Goal: Transaction & Acquisition: Purchase product/service

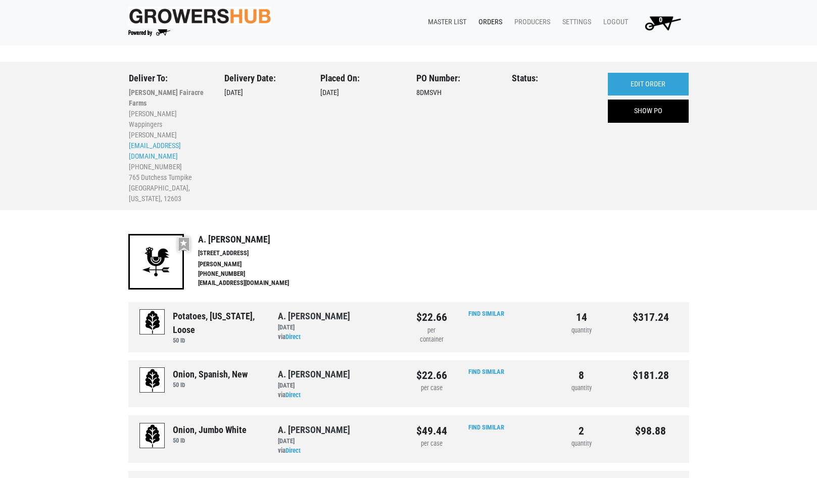
click at [439, 16] on link "Master List" at bounding box center [445, 22] width 51 height 19
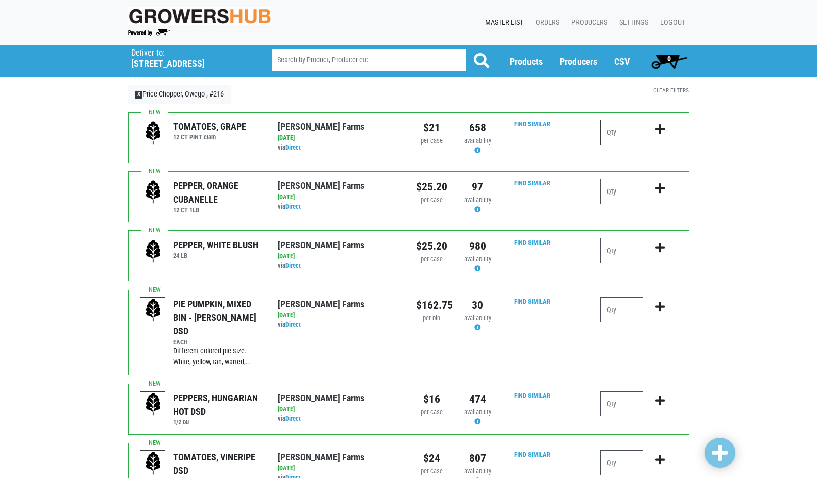
click at [606, 136] on input "number" at bounding box center [621, 132] width 43 height 25
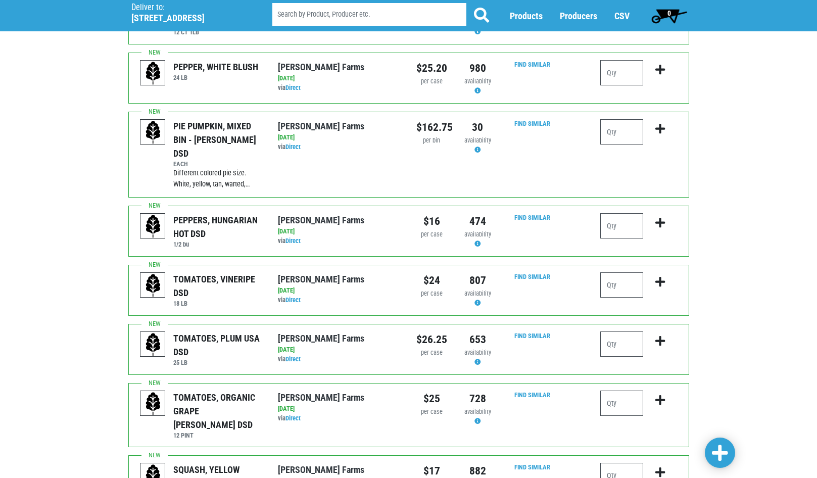
scroll to position [202, 0]
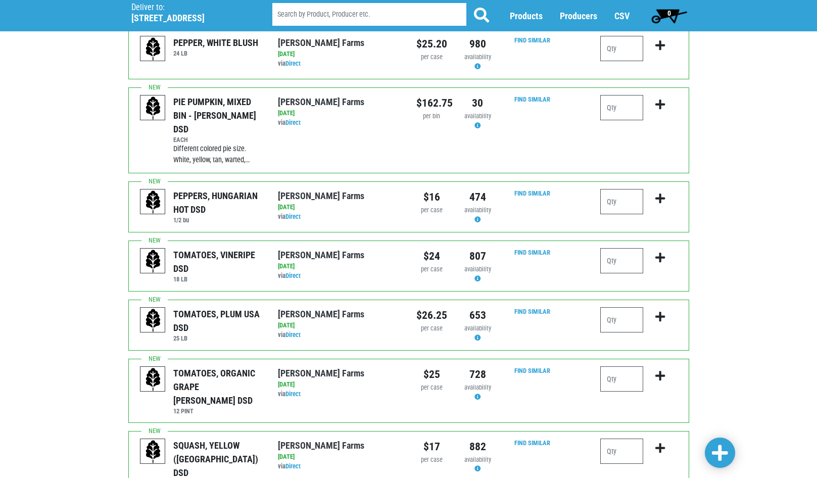
type input "1"
click at [613, 307] on input "number" at bounding box center [621, 319] width 43 height 25
type input "1"
click at [614, 366] on input "number" at bounding box center [621, 378] width 43 height 25
type input "1"
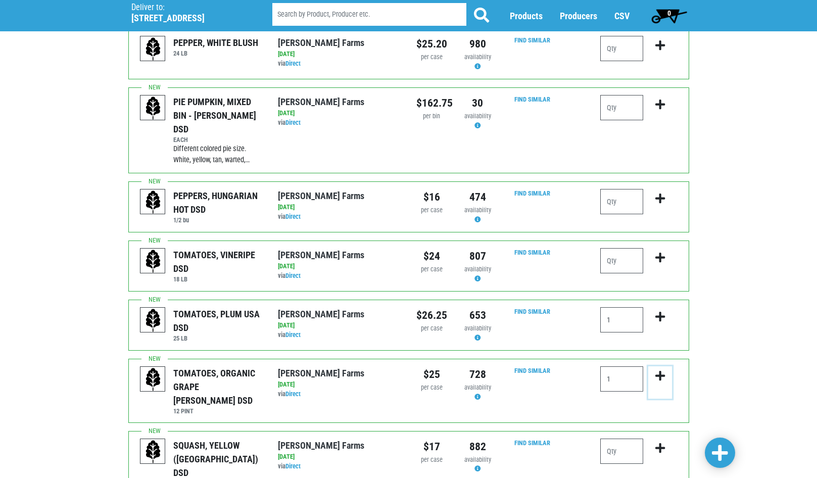
click at [663, 370] on icon "submit" at bounding box center [660, 375] width 10 height 11
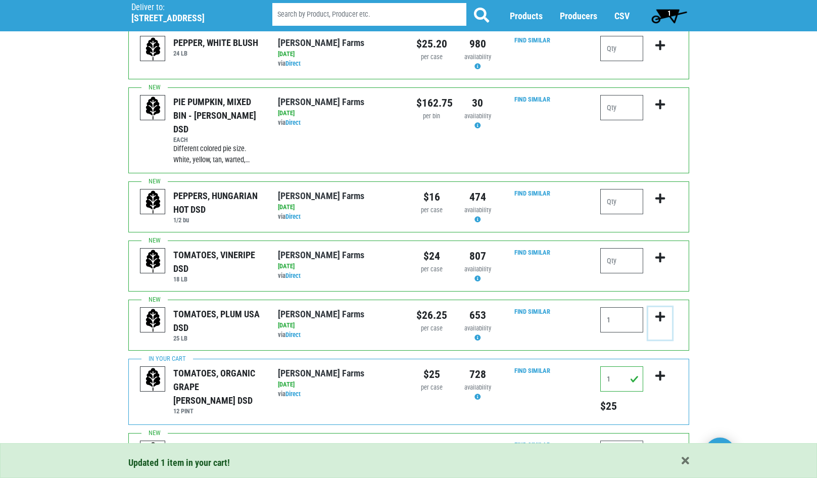
click at [662, 311] on icon "submit" at bounding box center [660, 316] width 10 height 11
click at [633, 307] on input "1" at bounding box center [621, 319] width 43 height 25
type input "1"
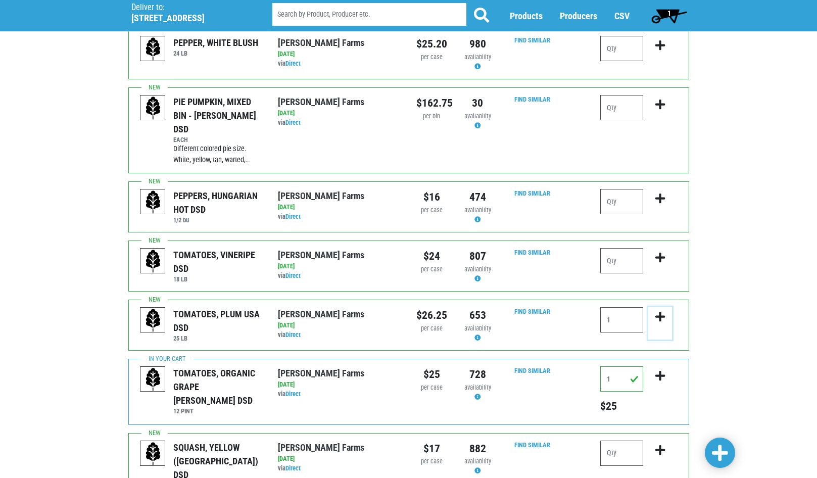
click at [659, 311] on icon "submit" at bounding box center [660, 316] width 10 height 11
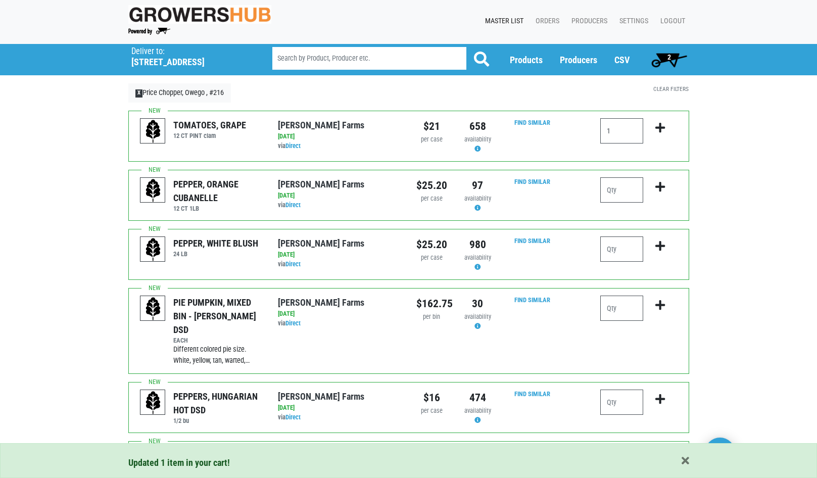
scroll to position [0, 0]
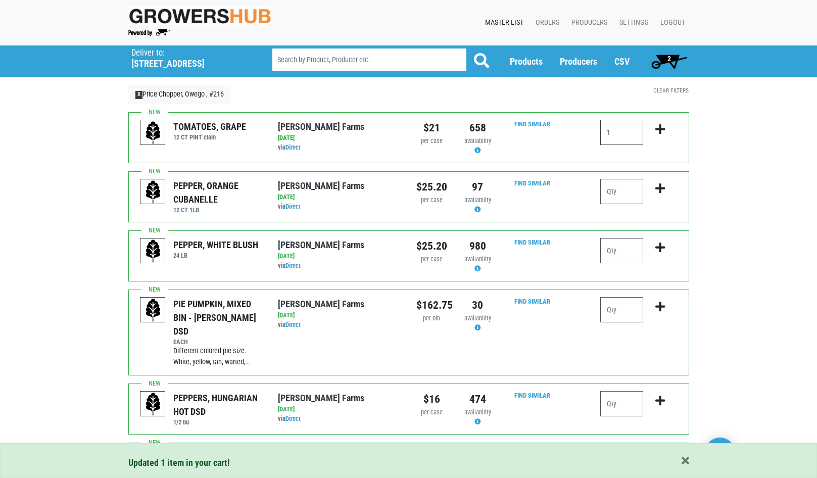
click at [627, 138] on input "1" at bounding box center [621, 132] width 43 height 25
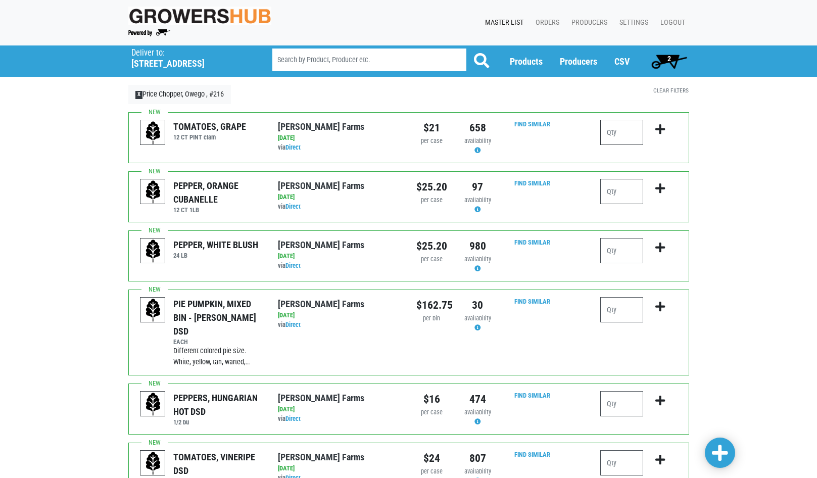
type input "1"
click at [663, 127] on icon "submit" at bounding box center [660, 129] width 10 height 11
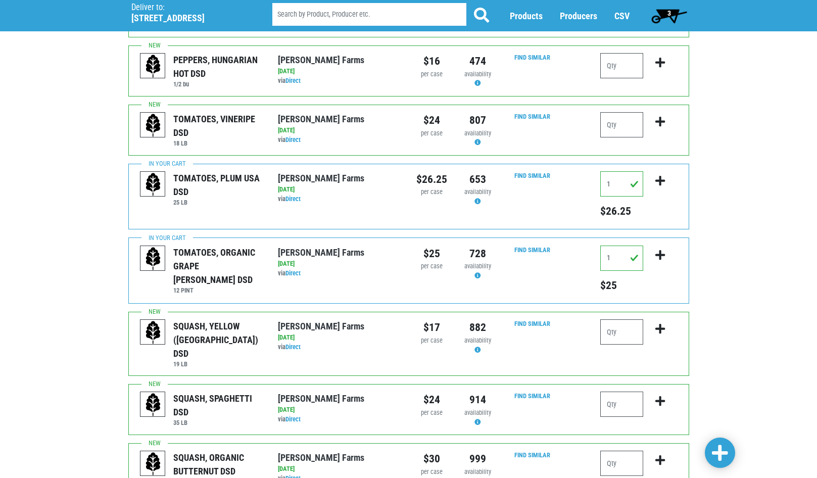
scroll to position [354, 0]
click at [616, 319] on input "number" at bounding box center [621, 331] width 43 height 25
type input "1"
click at [615, 391] on input "number" at bounding box center [621, 403] width 43 height 25
click at [656, 323] on icon "submit" at bounding box center [660, 328] width 10 height 11
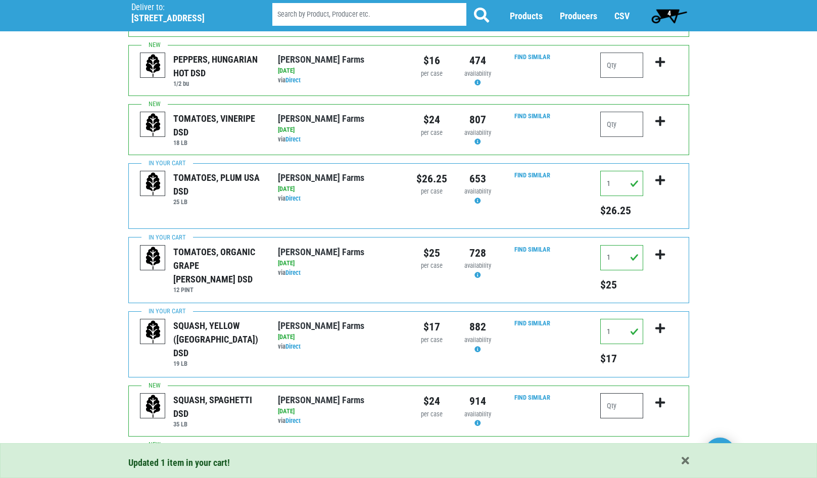
click at [619, 393] on input "number" at bounding box center [621, 405] width 43 height 25
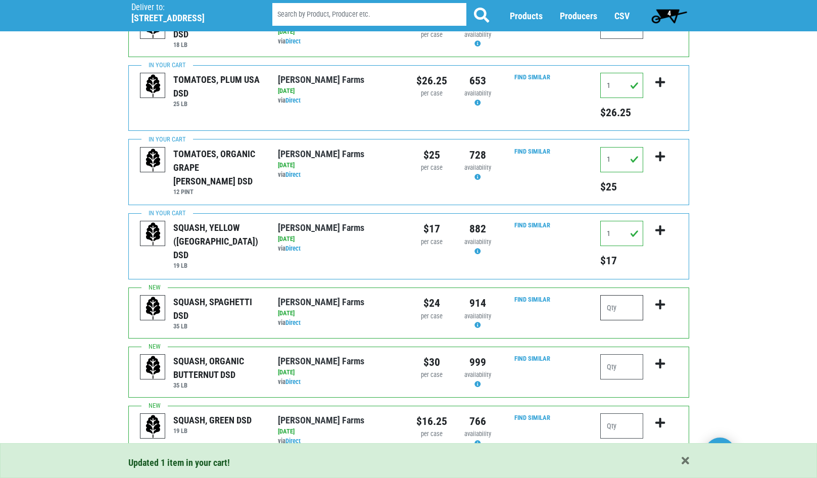
scroll to position [455, 0]
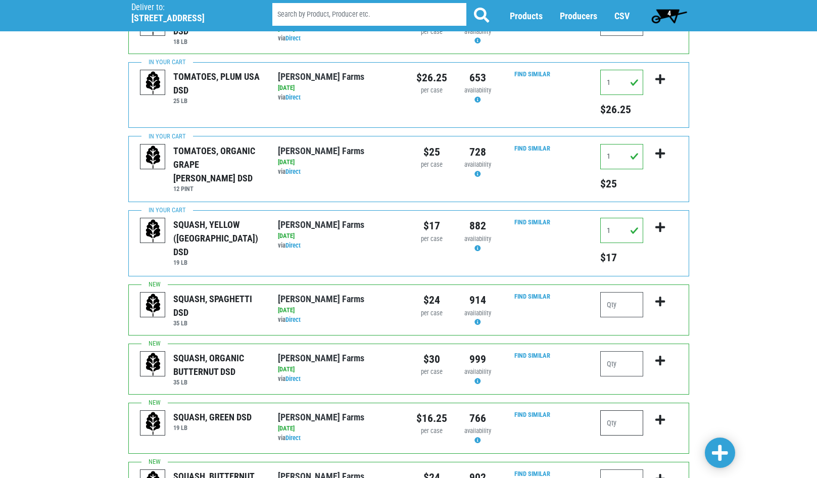
click at [619, 410] on input "number" at bounding box center [621, 422] width 43 height 25
type input "1"
click at [659, 414] on icon "submit" at bounding box center [660, 419] width 10 height 11
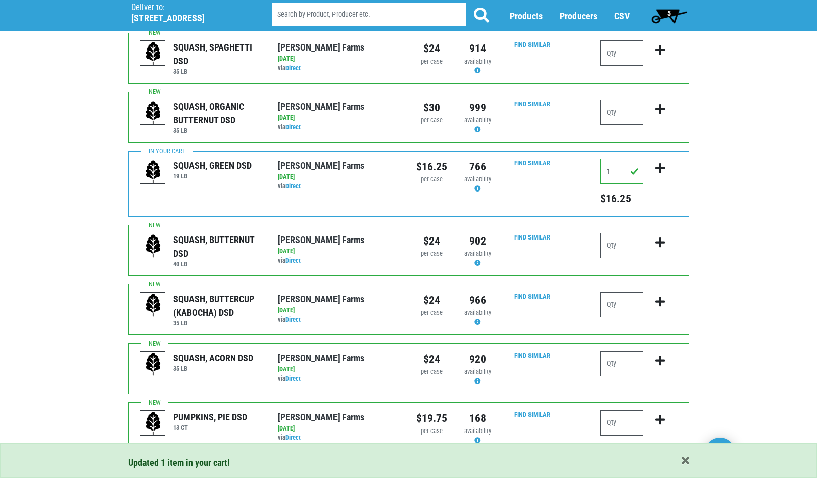
scroll to position [707, 0]
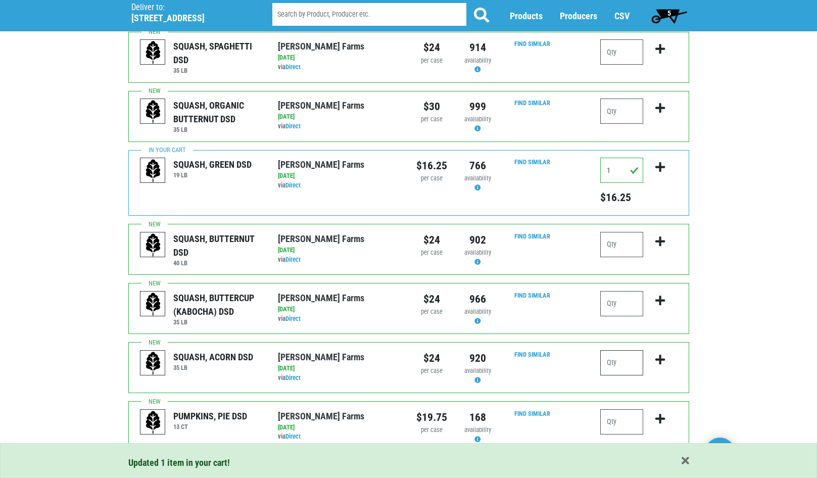
click at [637, 350] on input "number" at bounding box center [621, 362] width 43 height 25
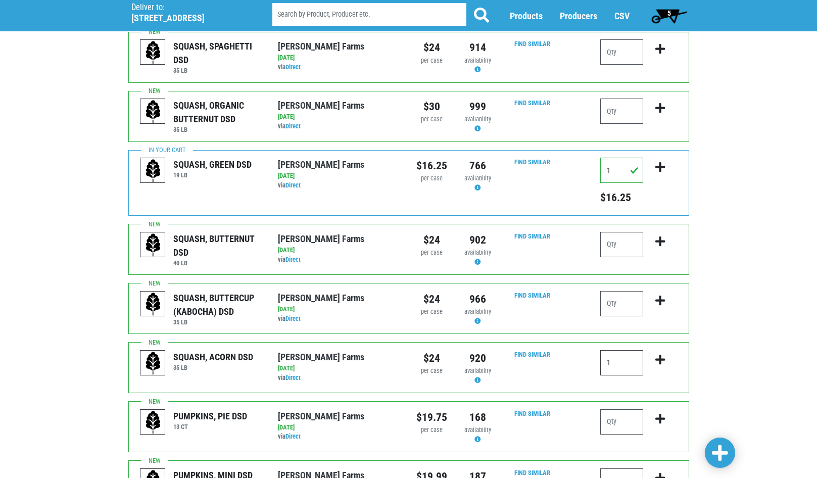
type input "1"
click at [662, 354] on icon "submit" at bounding box center [660, 359] width 10 height 11
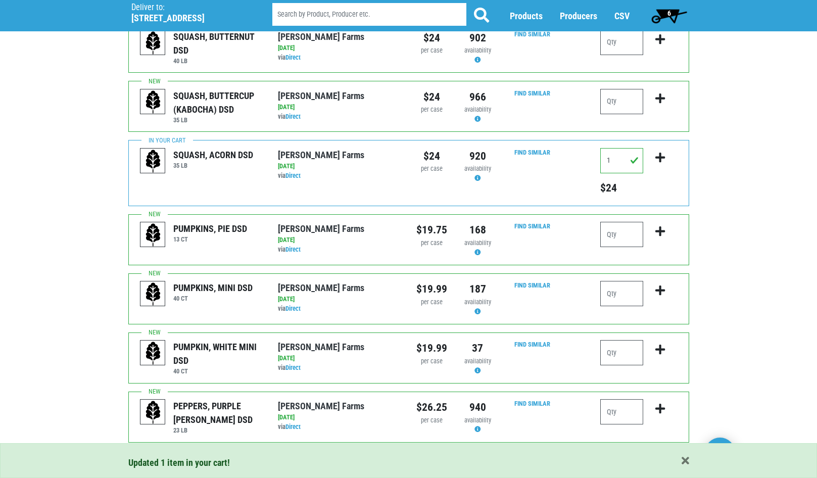
scroll to position [960, 0]
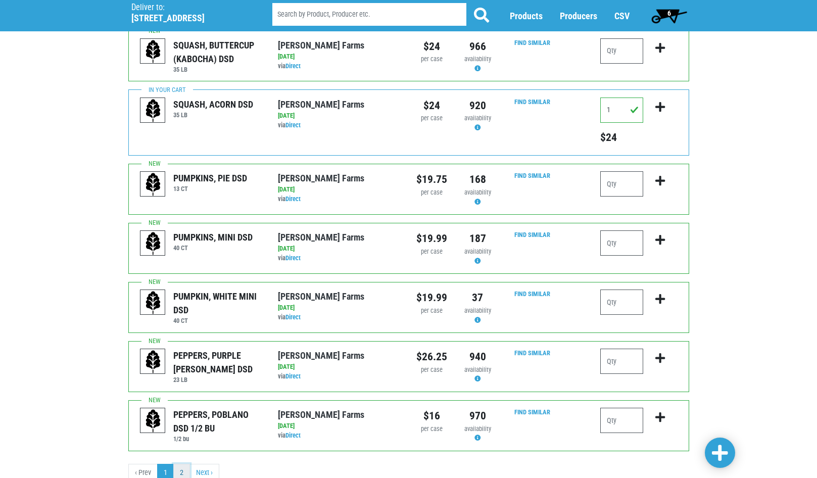
click at [179, 464] on link "2" at bounding box center [181, 473] width 17 height 18
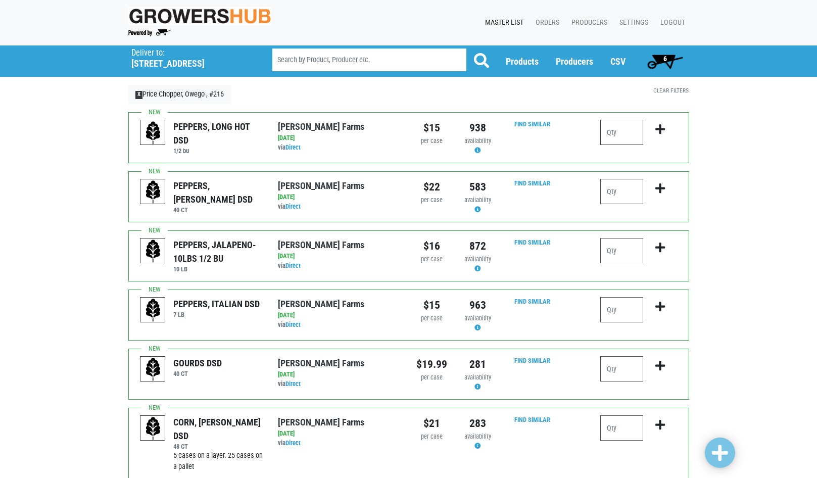
click at [623, 137] on input "number" at bounding box center [621, 132] width 43 height 25
type input "1"
click at [660, 130] on icon "submit" at bounding box center [660, 129] width 10 height 11
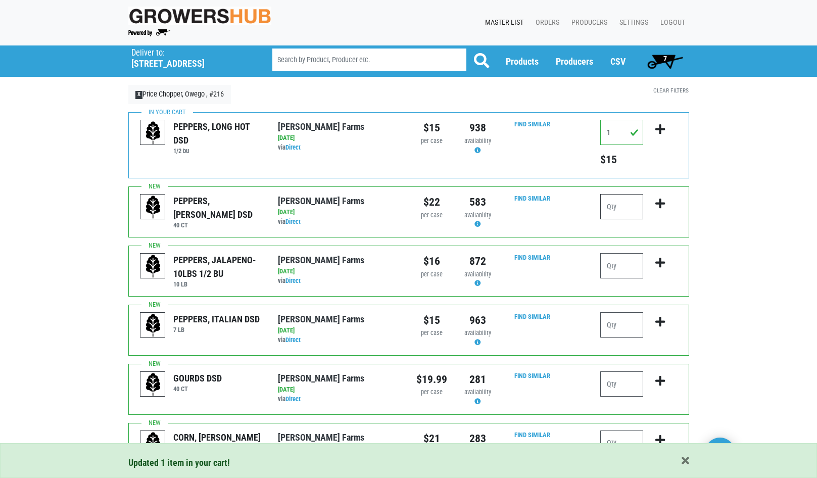
click at [605, 204] on input "number" at bounding box center [621, 206] width 43 height 25
type input "2"
click at [663, 202] on icon "submit" at bounding box center [660, 203] width 10 height 11
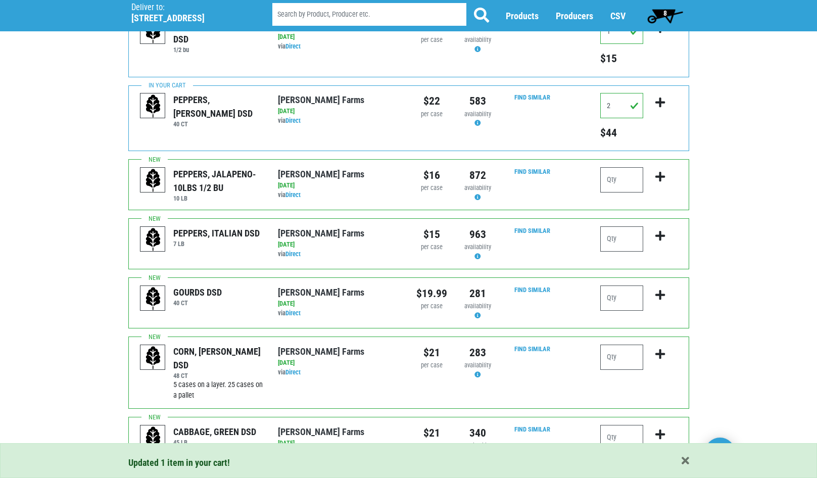
scroll to position [152, 0]
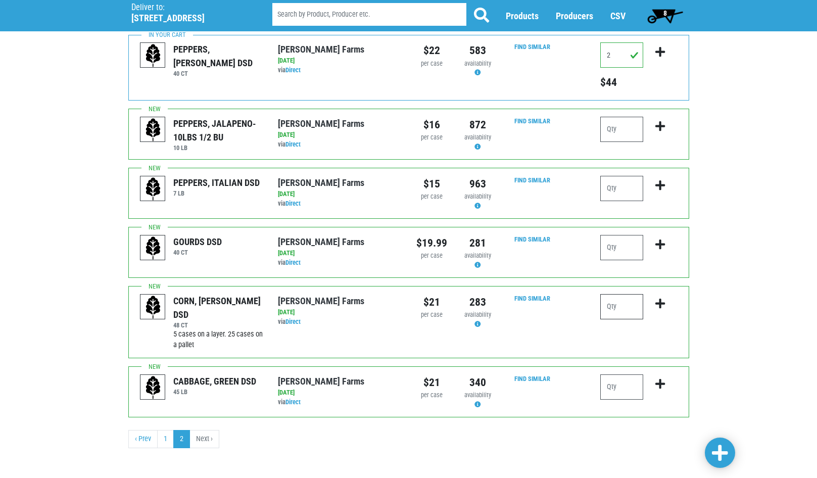
click at [607, 304] on input "number" at bounding box center [621, 306] width 43 height 25
type input "6"
click at [659, 301] on icon "submit" at bounding box center [660, 303] width 10 height 11
click at [622, 383] on input "number" at bounding box center [621, 386] width 43 height 25
type input "1"
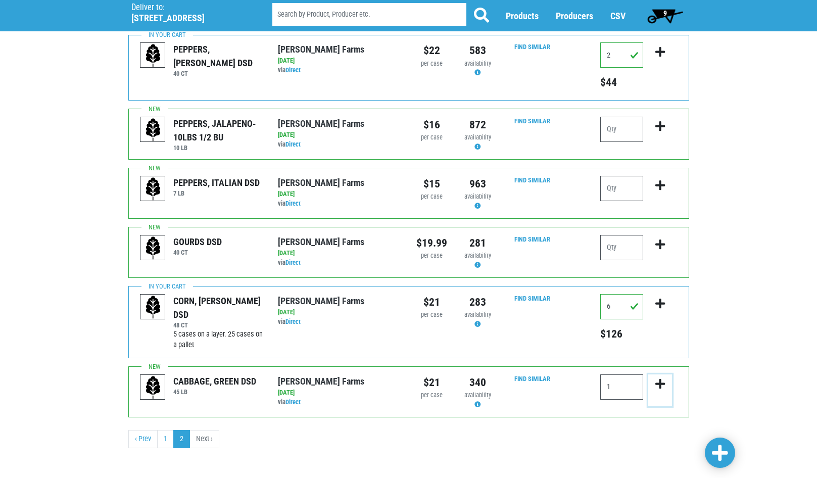
click at [661, 385] on icon "submit" at bounding box center [660, 383] width 10 height 11
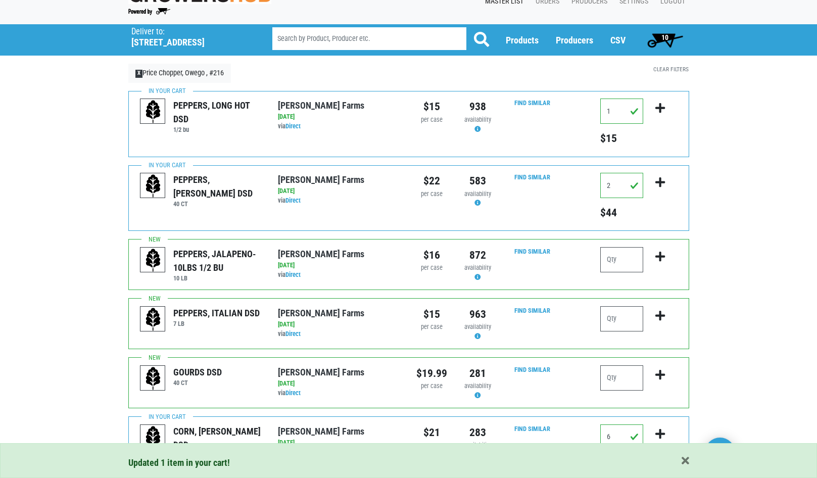
scroll to position [0, 0]
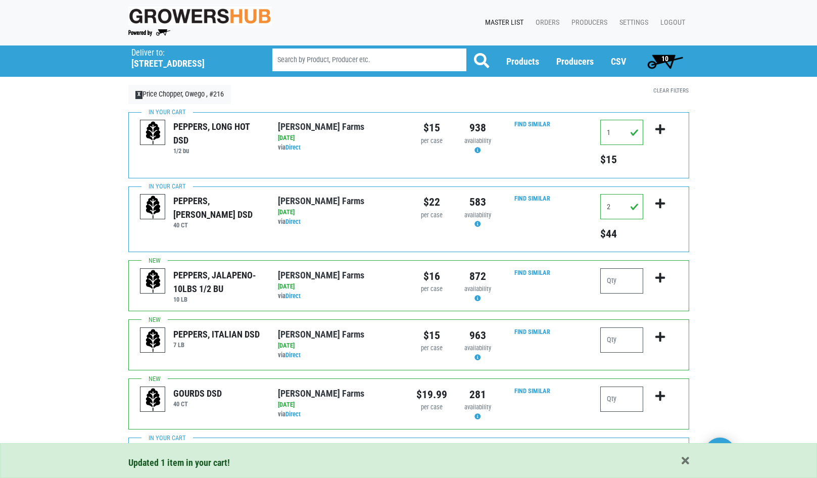
click at [662, 55] on span "10" at bounding box center [664, 59] width 7 height 8
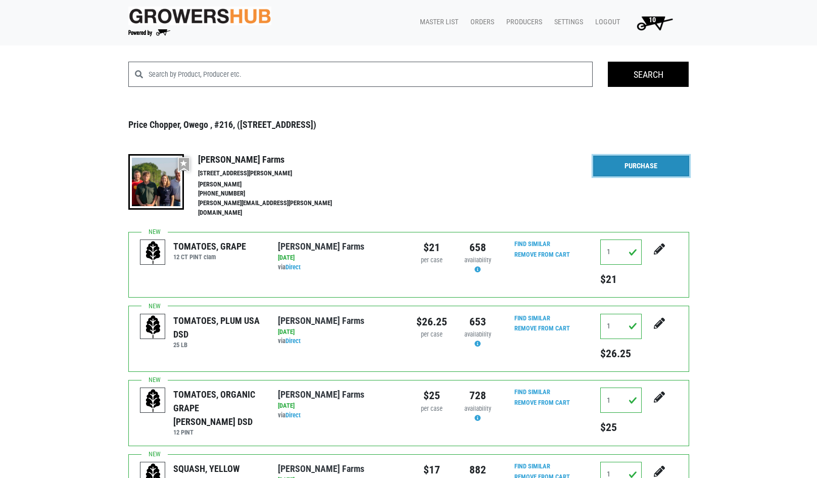
drag, startPoint x: 614, startPoint y: 159, endPoint x: 580, endPoint y: 154, distance: 34.3
click at [614, 160] on link "Purchase" at bounding box center [641, 166] width 96 height 21
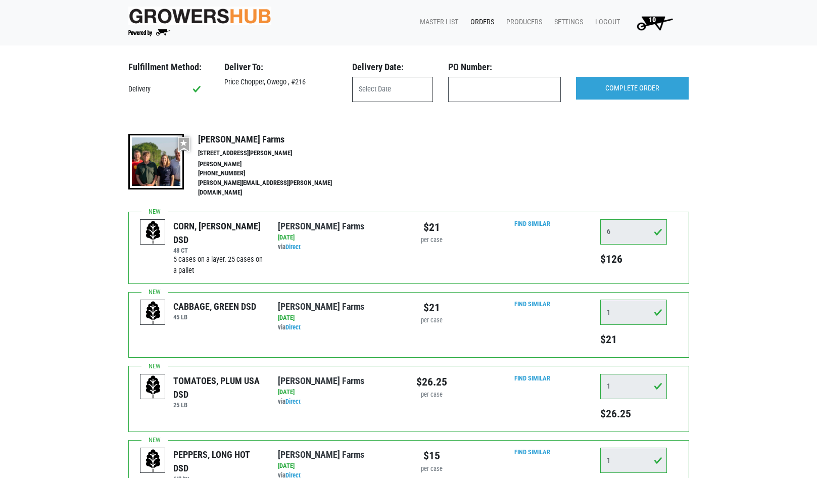
click at [380, 82] on input "text" at bounding box center [392, 89] width 81 height 25
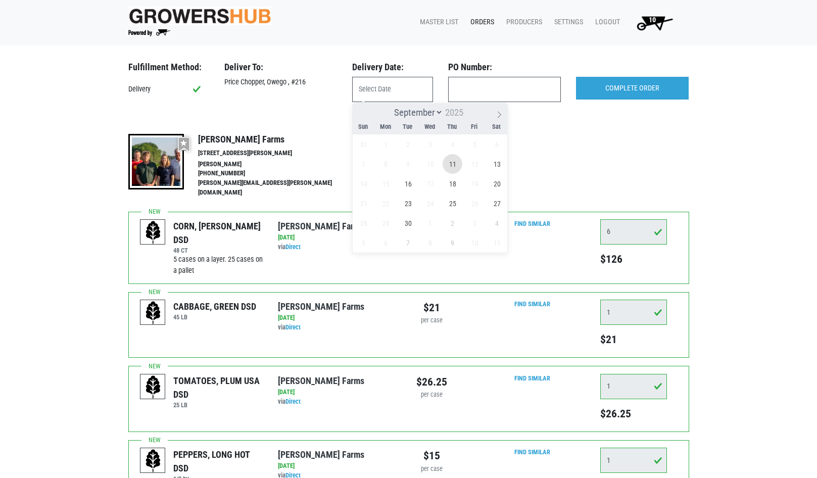
click at [456, 162] on span "11" at bounding box center [452, 164] width 20 height 20
type input "[DATE]"
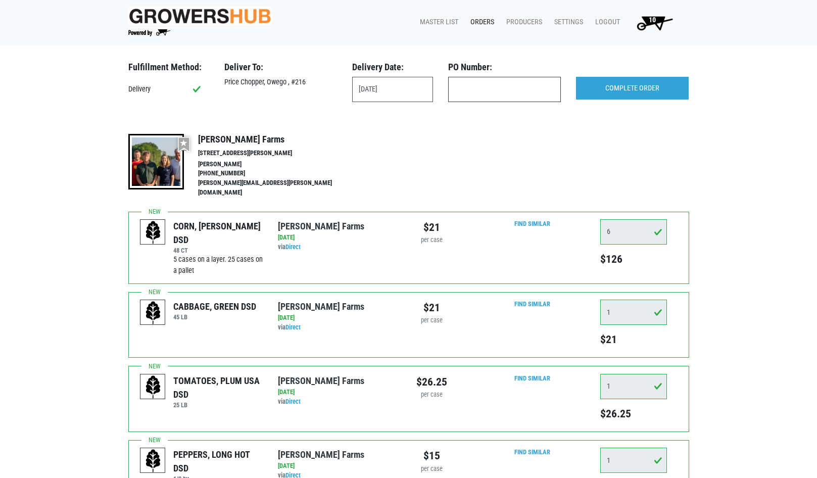
click at [494, 87] on input "text" at bounding box center [504, 89] width 113 height 25
type input "produce"
click at [610, 84] on input "COMPLETE ORDER" at bounding box center [632, 88] width 113 height 23
